Goal: Transaction & Acquisition: Book appointment/travel/reservation

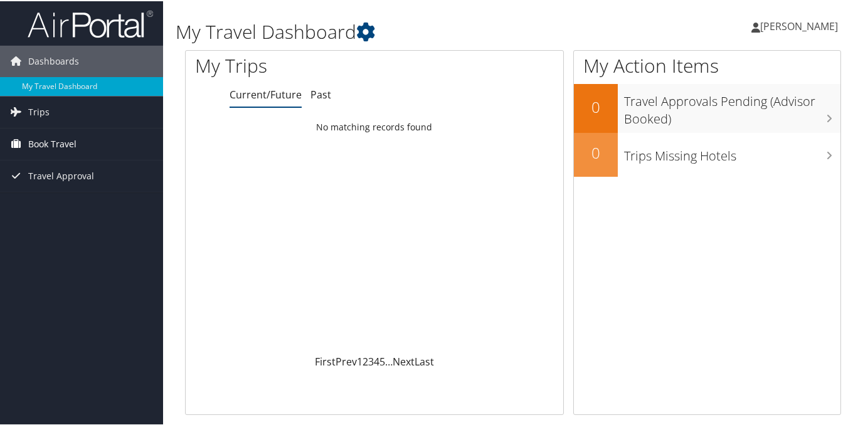
click at [21, 145] on icon at bounding box center [15, 142] width 19 height 19
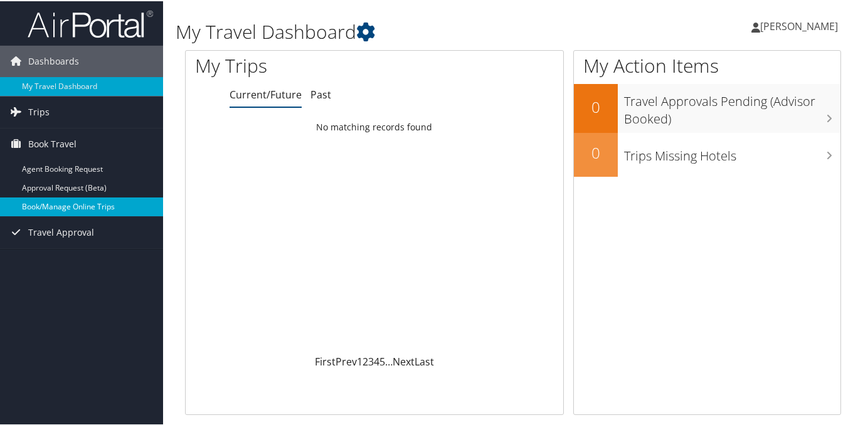
click at [71, 208] on link "Book/Manage Online Trips" at bounding box center [81, 205] width 163 height 19
